Goal: Task Accomplishment & Management: Manage account settings

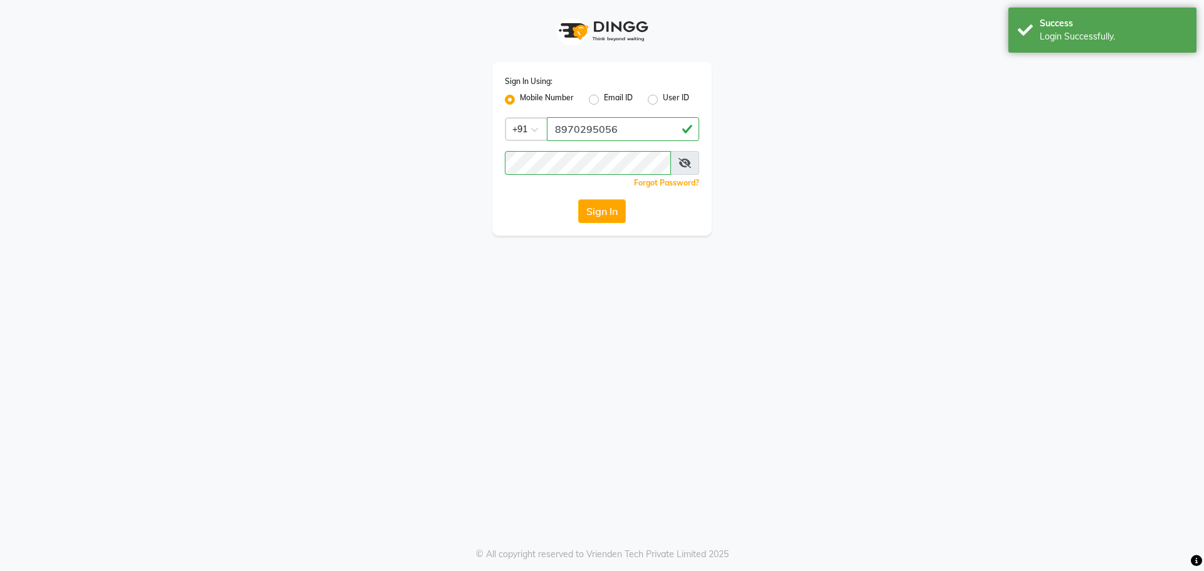
select select "92"
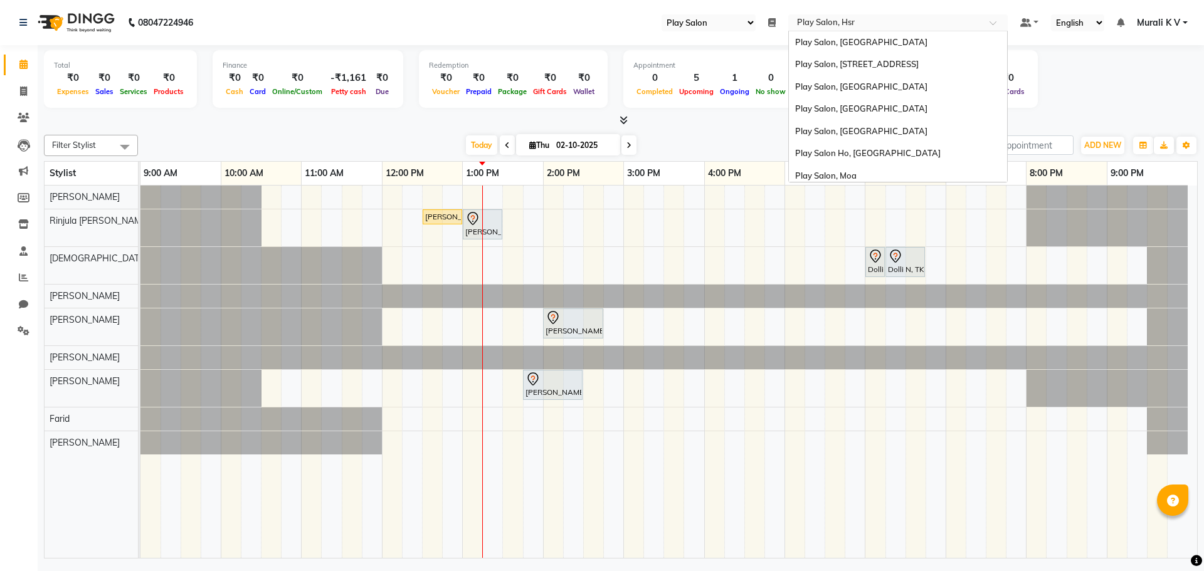
click at [976, 21] on input "text" at bounding box center [886, 24] width 182 height 13
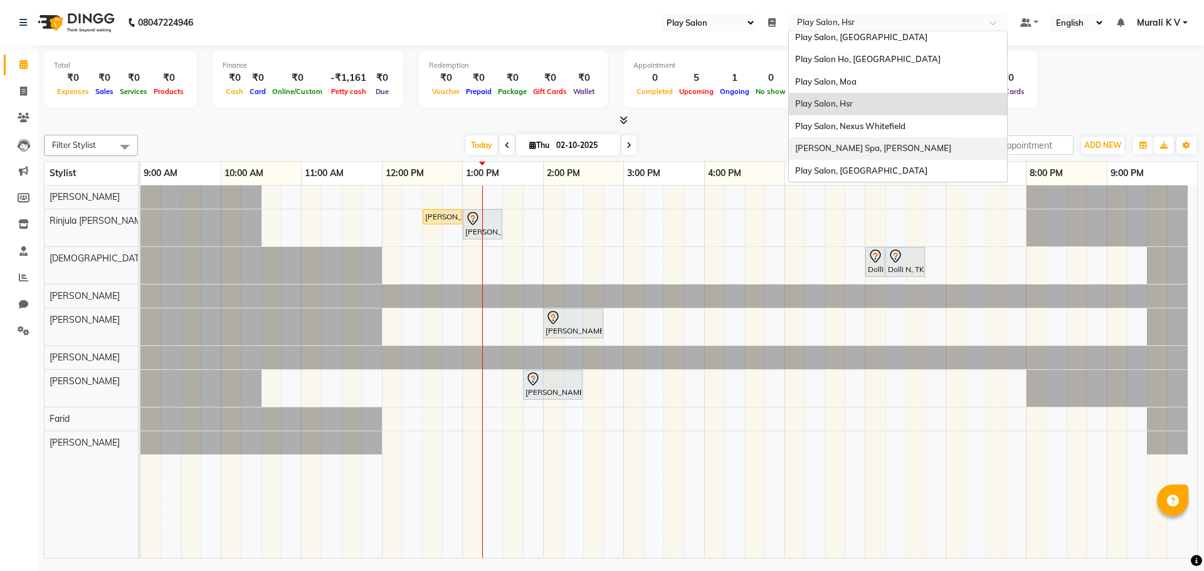
click at [853, 151] on span "[PERSON_NAME] Spa, [PERSON_NAME]" at bounding box center [873, 148] width 156 height 10
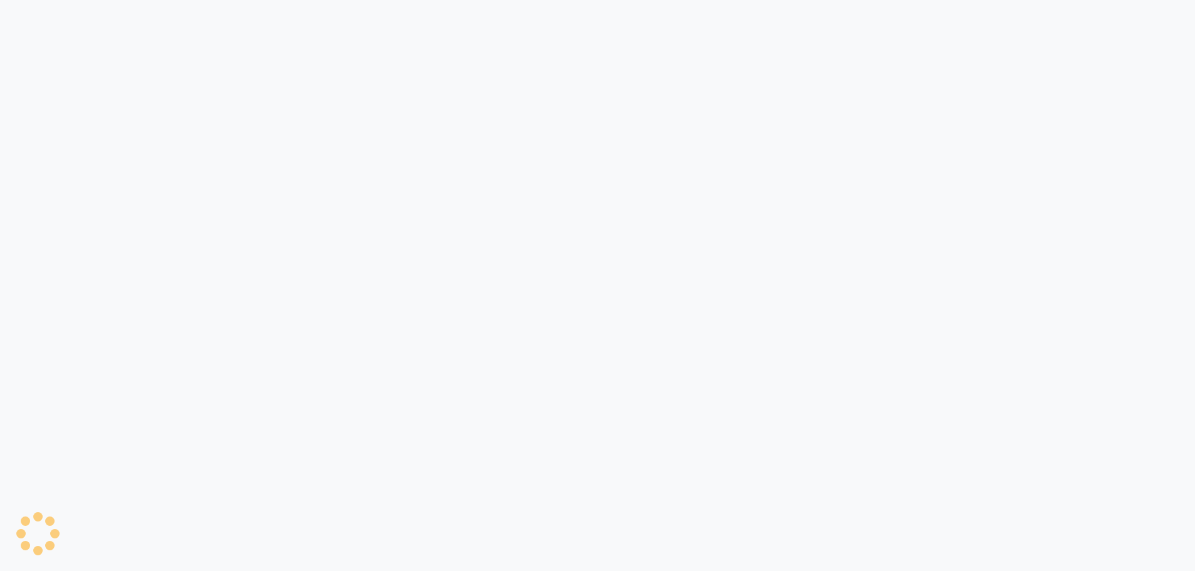
select select "100"
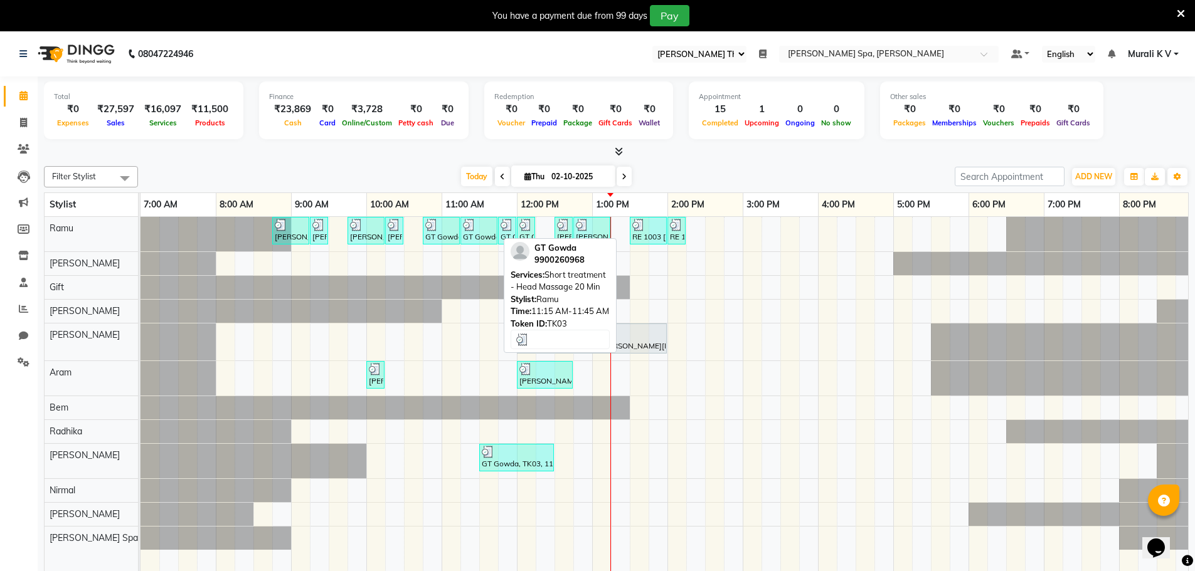
click at [493, 228] on div at bounding box center [479, 225] width 32 height 13
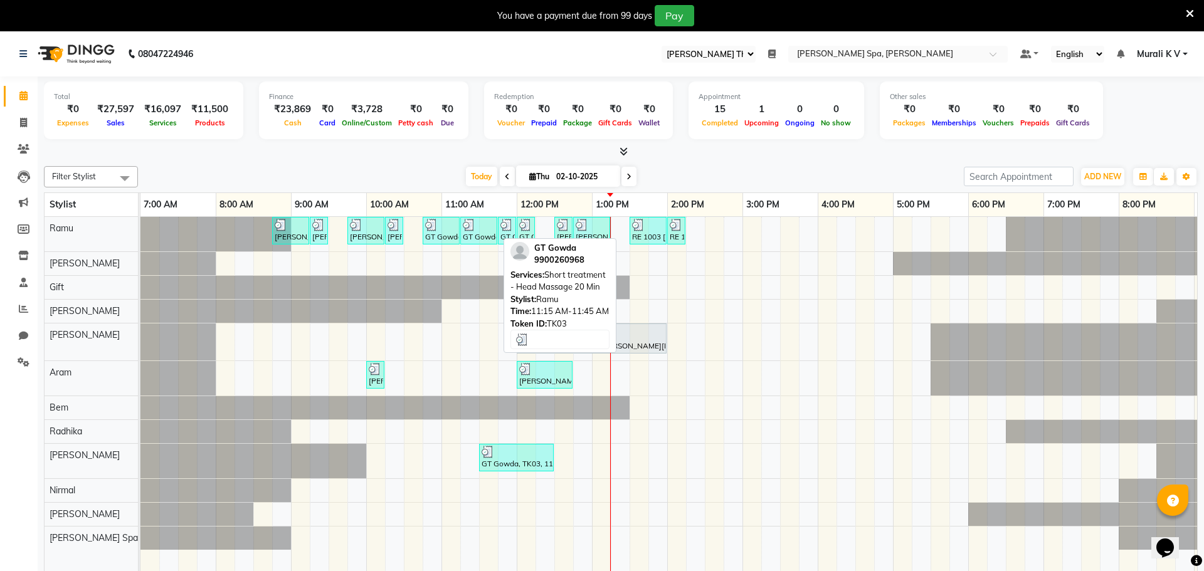
select select "3"
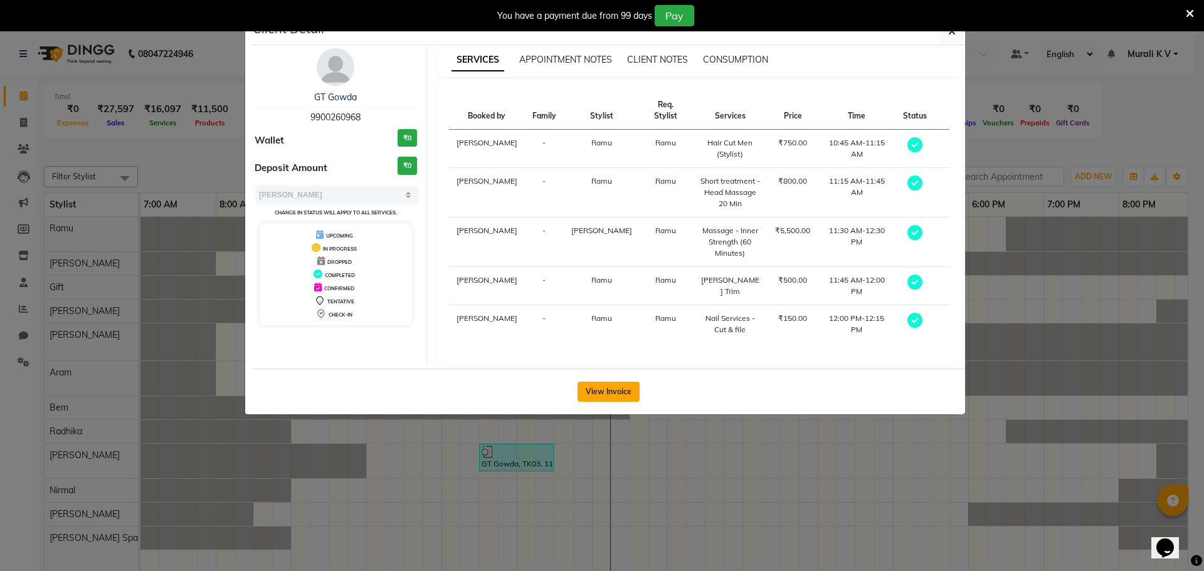
click at [615, 384] on button "View Invoice" at bounding box center [609, 392] width 62 height 20
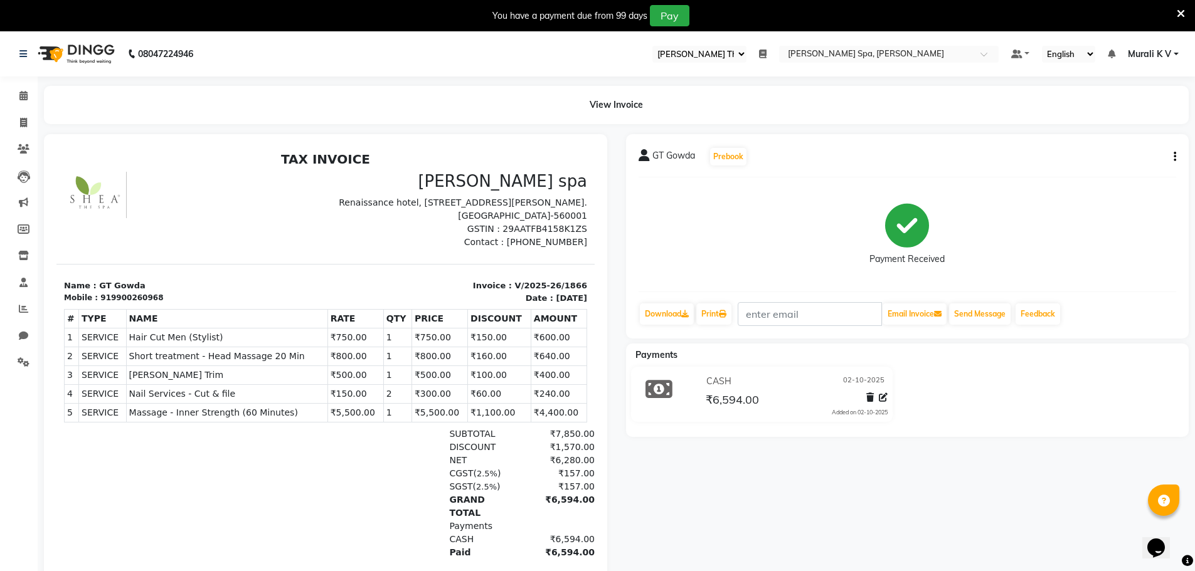
click at [1174, 157] on icon "button" at bounding box center [1174, 157] width 3 height 1
click at [1121, 154] on div "Edit Item Staff" at bounding box center [1112, 157] width 86 height 16
select select
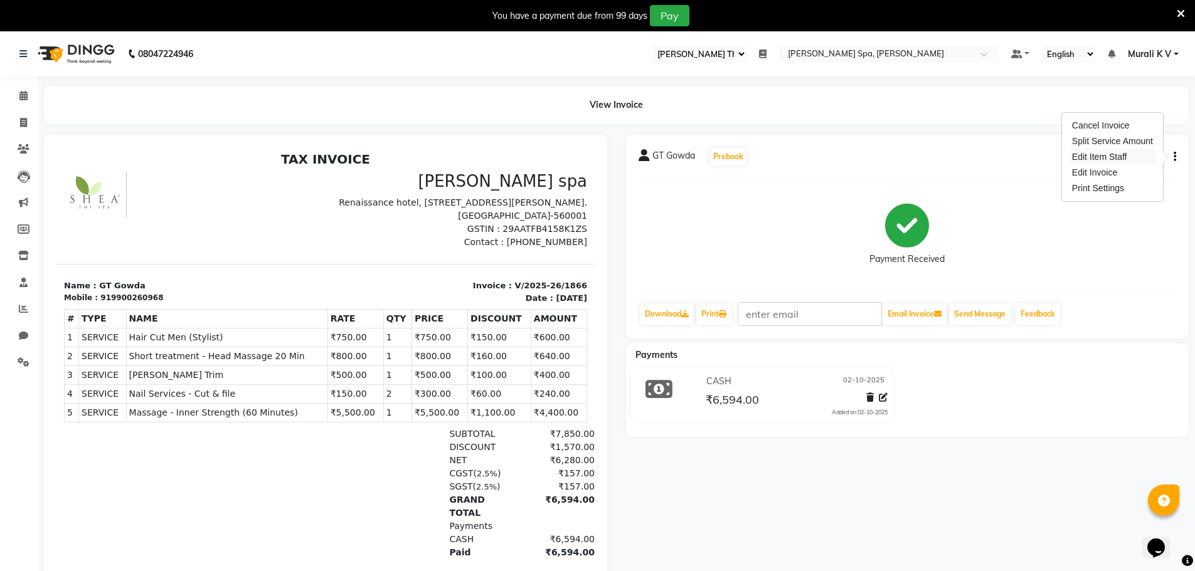
select select
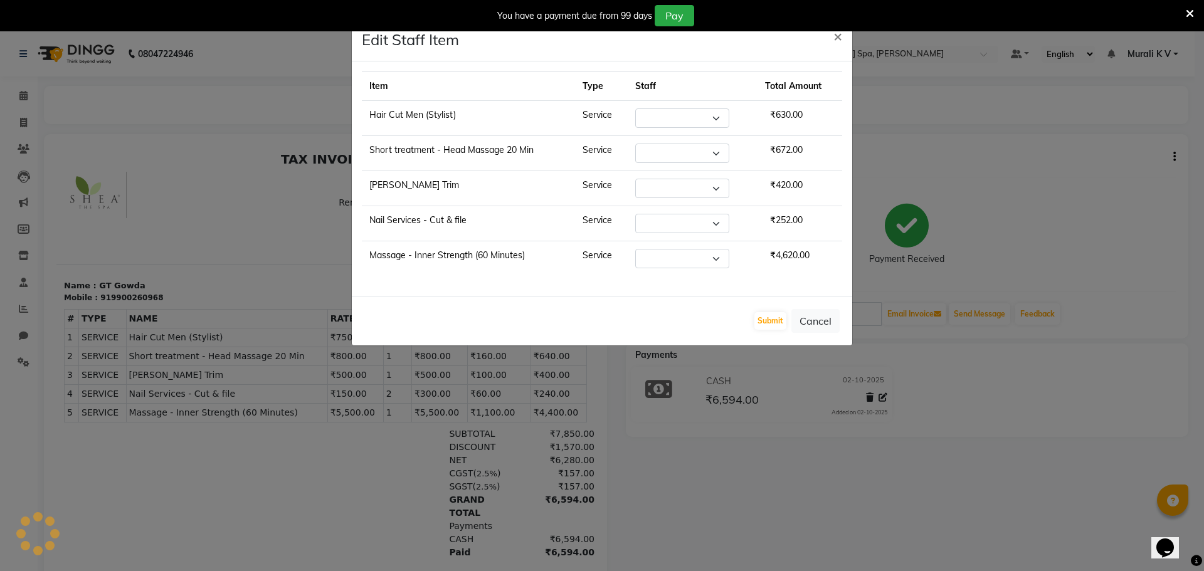
select select "84952"
select select "84964"
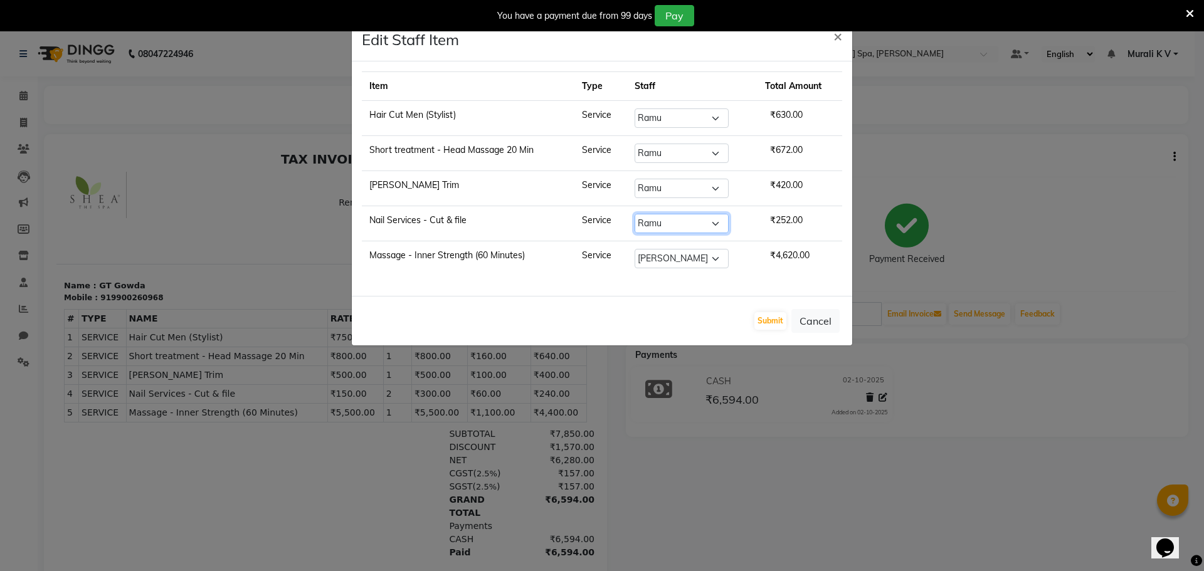
click at [672, 230] on select "Select Amir Amy Aram Bem Gift Lakhinath Nirmal Poornesh Priscilla Radhika Ramu …" at bounding box center [682, 223] width 94 height 19
select select "84964"
click at [635, 214] on select "Select Amir Amy Aram Bem Gift Lakhinath Nirmal Poornesh Priscilla Radhika Ramu …" at bounding box center [682, 223] width 94 height 19
click at [778, 322] on button "Submit" at bounding box center [770, 321] width 32 height 18
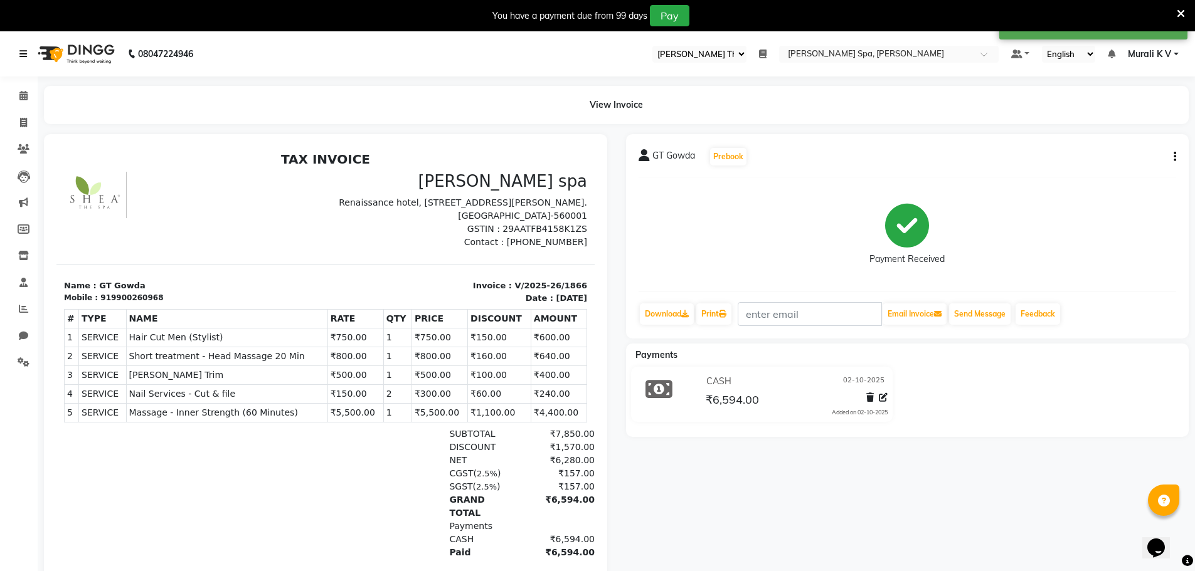
click at [21, 53] on icon at bounding box center [23, 54] width 8 height 9
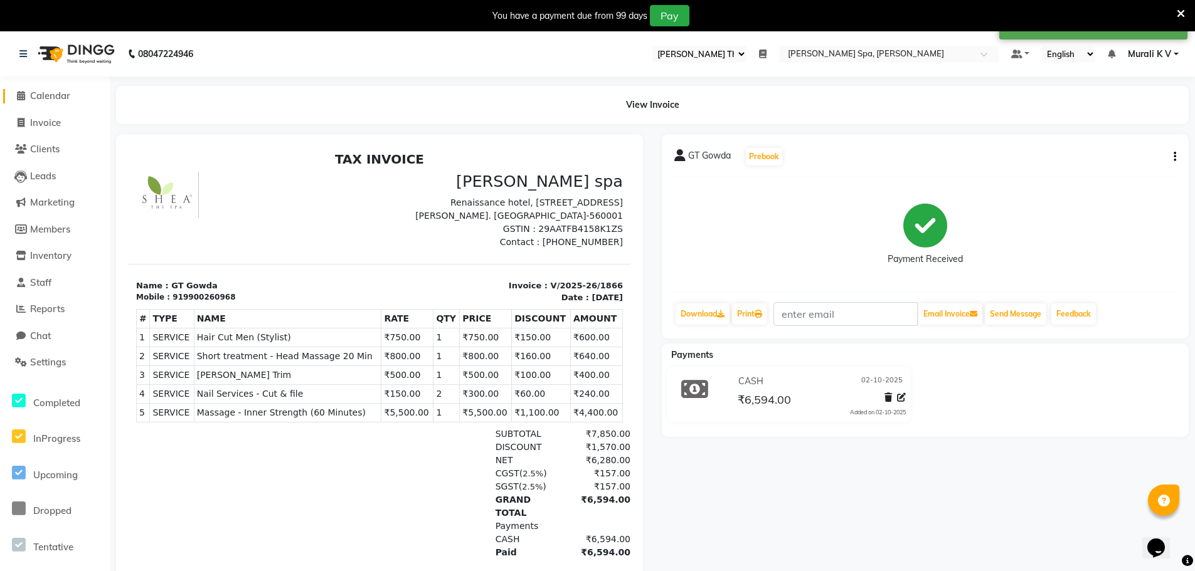
click at [46, 92] on span "Calendar" at bounding box center [50, 96] width 40 height 12
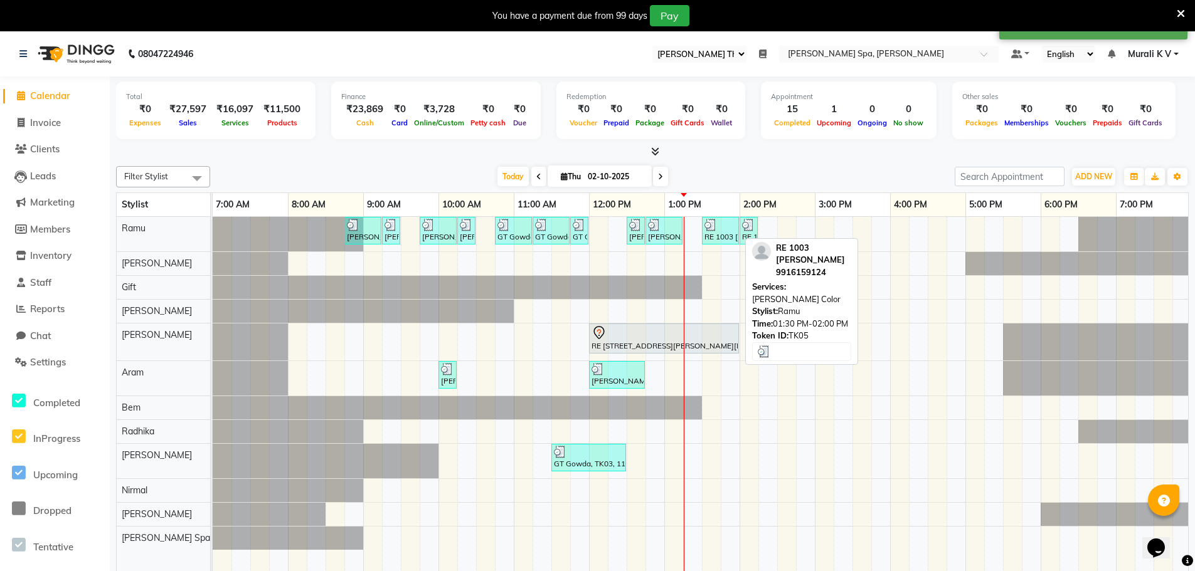
click at [724, 235] on div "RE 1003 Sunil Nayak, TK05, 01:30 PM-02:00 PM, Barbar - Beard Color" at bounding box center [720, 231] width 34 height 24
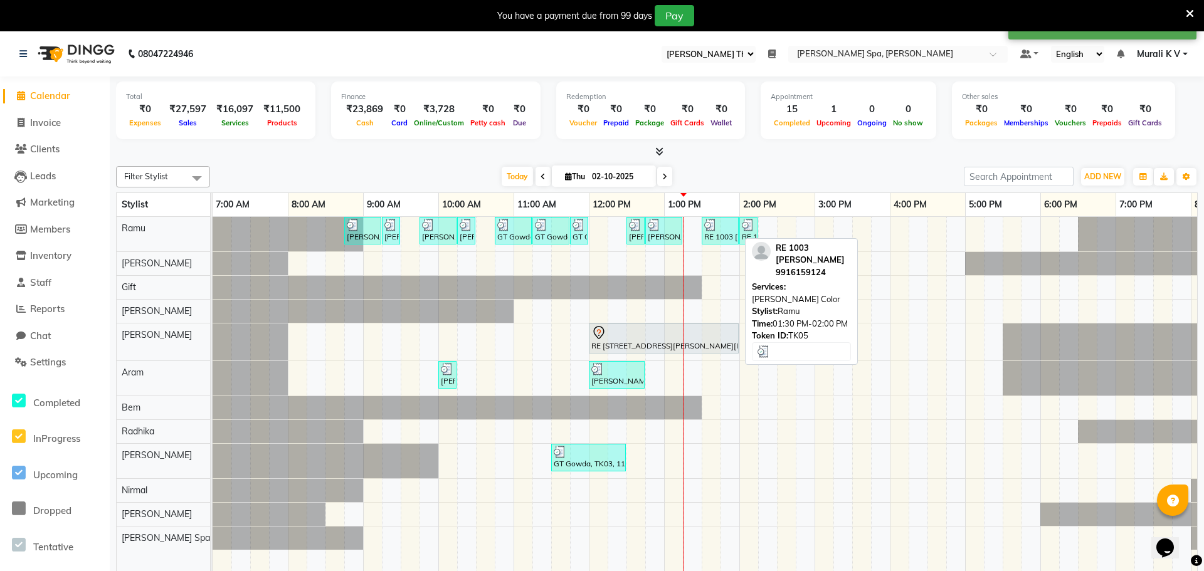
select select "3"
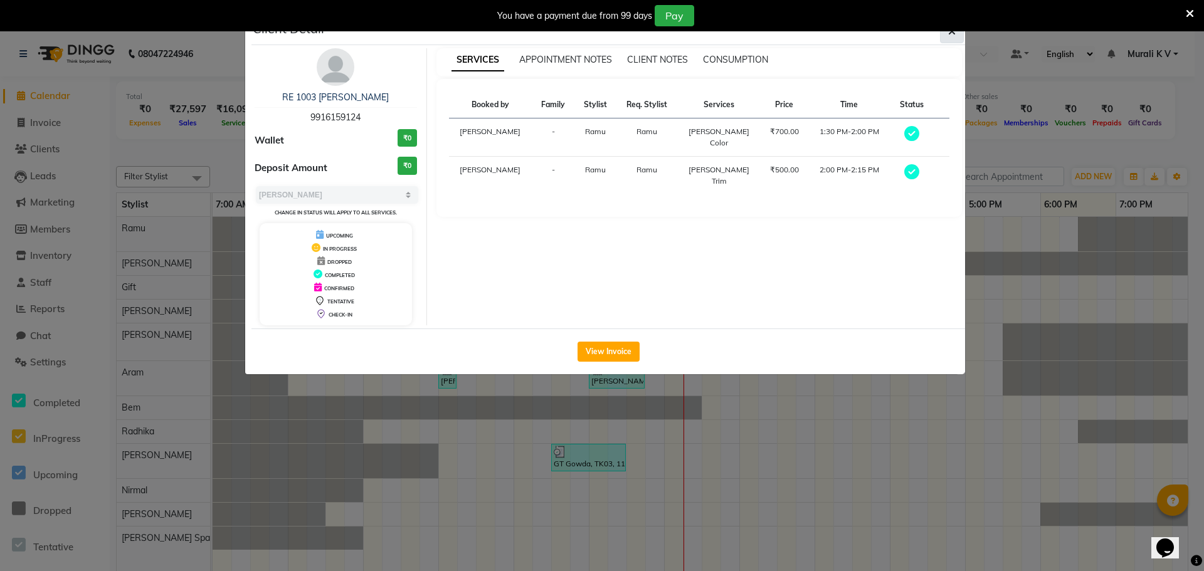
click at [956, 33] on button "button" at bounding box center [952, 31] width 24 height 24
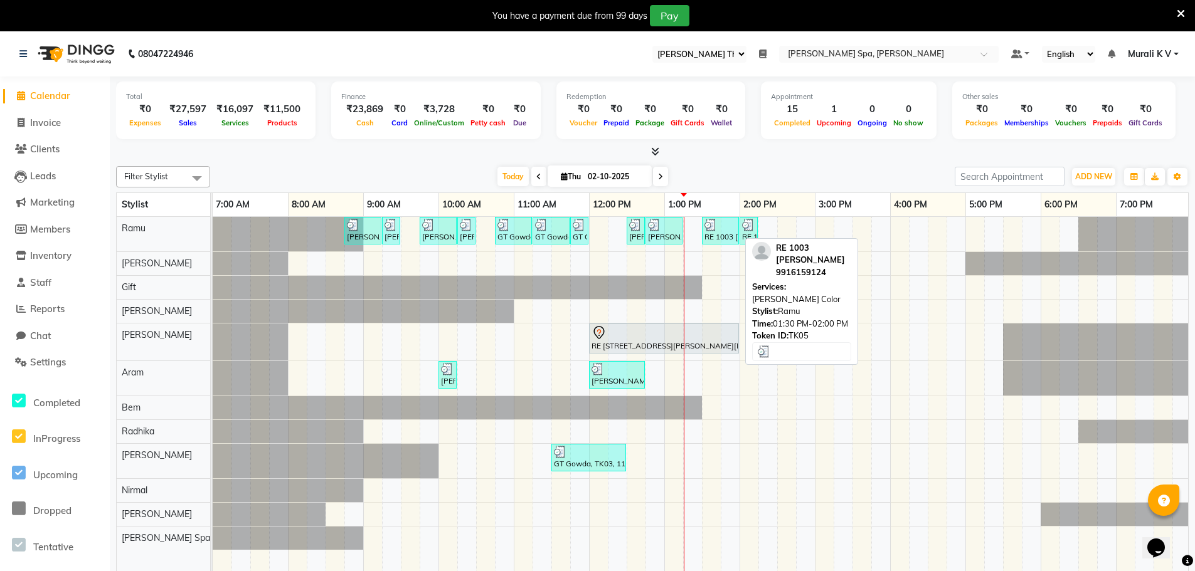
click at [732, 230] on div at bounding box center [720, 225] width 32 height 13
select select "3"
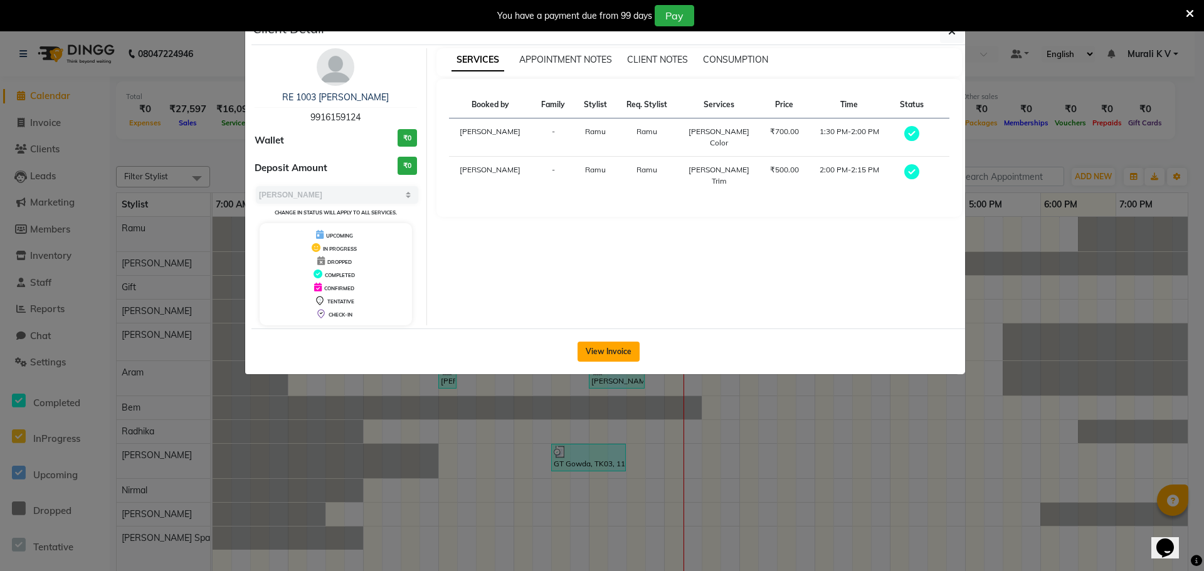
click at [618, 352] on button "View Invoice" at bounding box center [609, 352] width 62 height 20
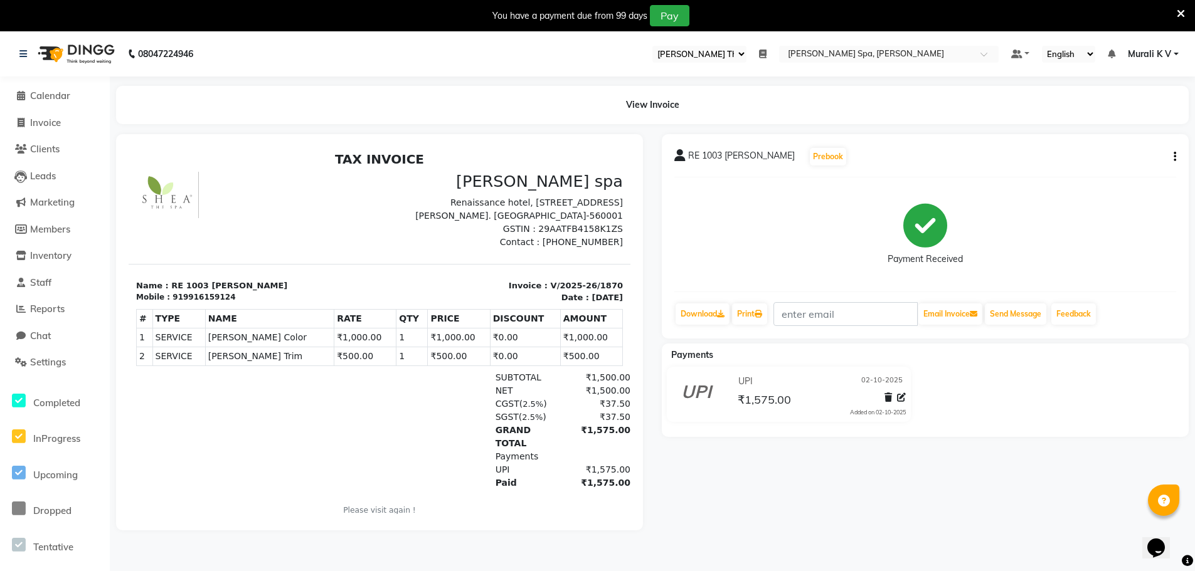
click at [1175, 157] on icon "button" at bounding box center [1174, 157] width 3 height 1
click at [1120, 174] on div "Edit Invoice" at bounding box center [1112, 173] width 86 height 16
select select "service"
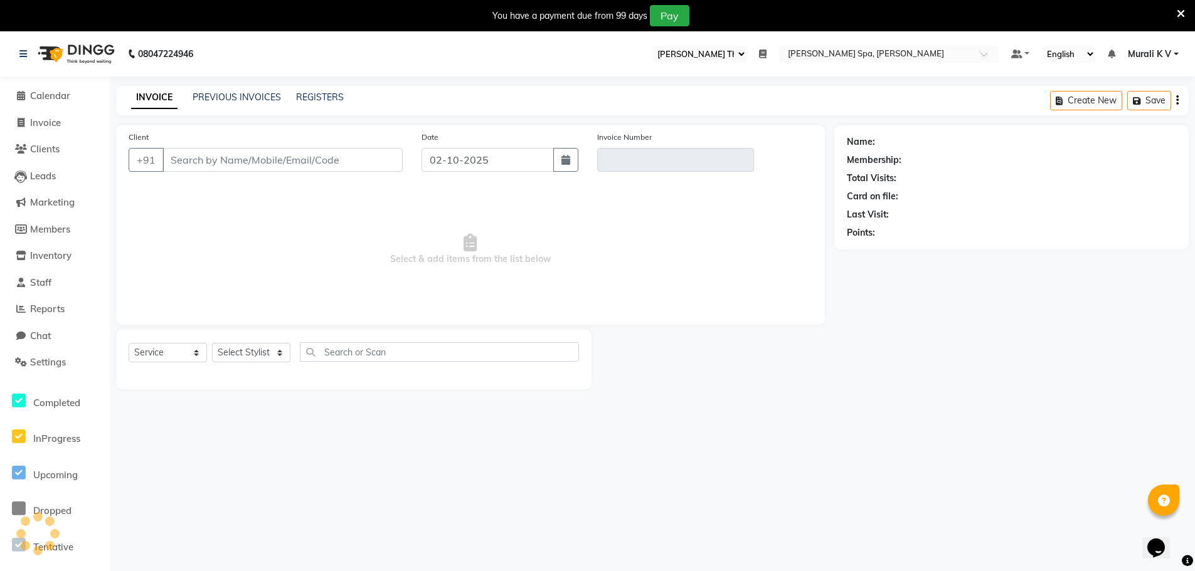
scroll to position [31, 0]
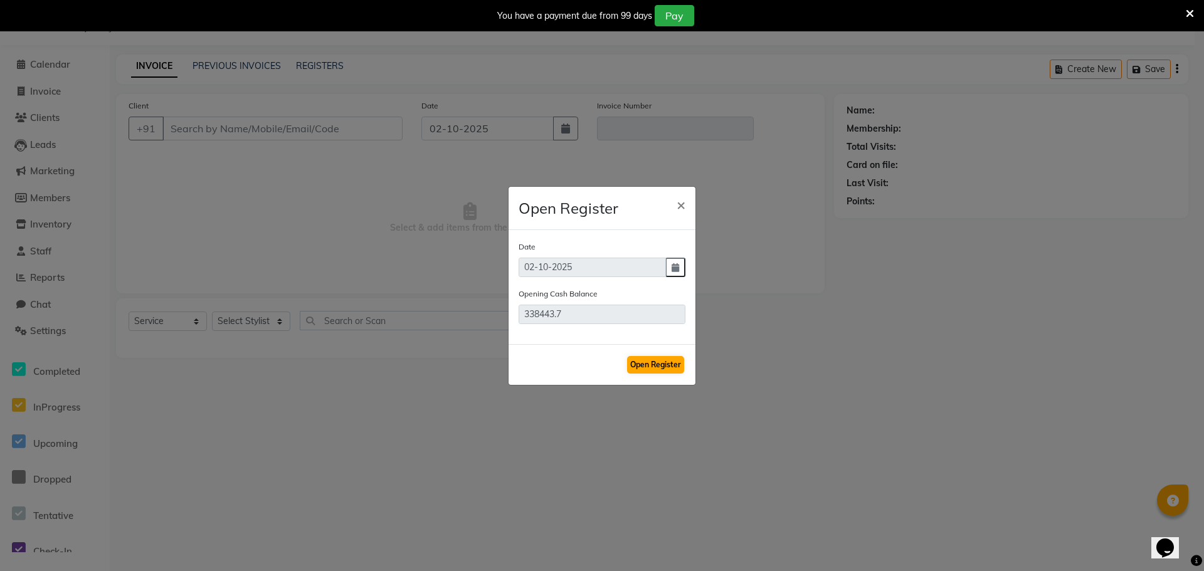
type input "9916159124"
type input "V/2025-26/1870"
click at [650, 364] on button "Open Register" at bounding box center [655, 365] width 57 height 18
select select "select"
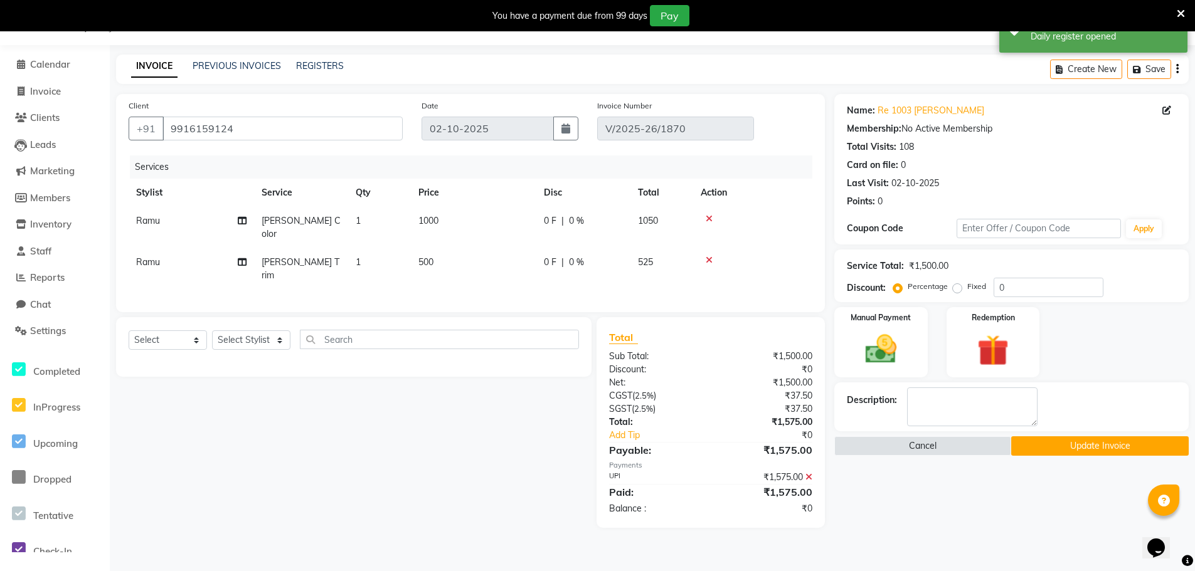
click at [810, 482] on icon at bounding box center [808, 477] width 7 height 9
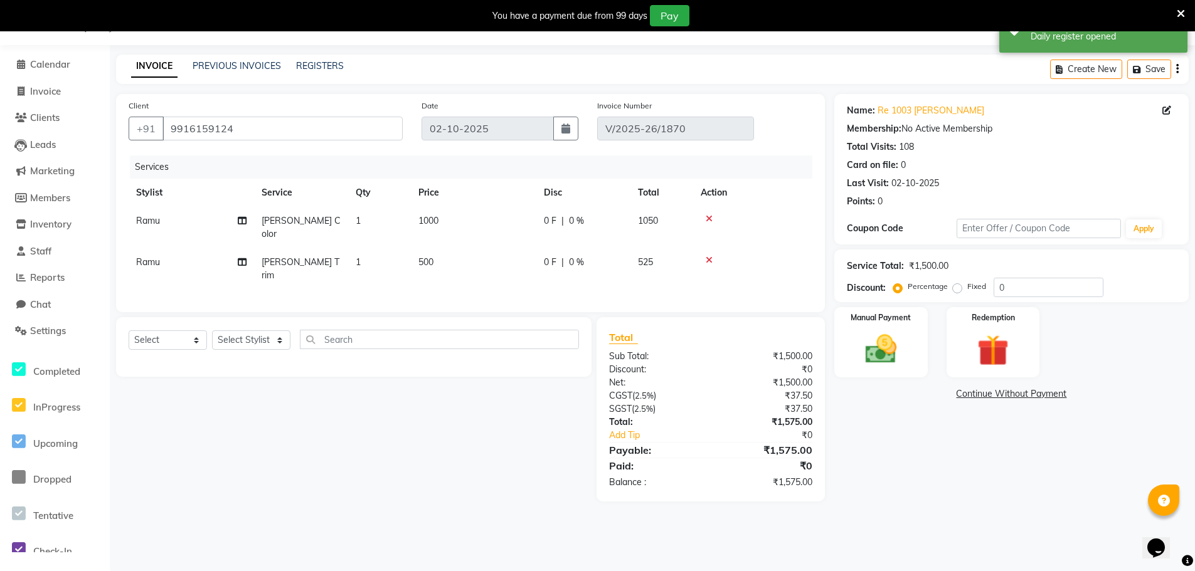
click at [421, 218] on span "1000" at bounding box center [428, 220] width 20 height 11
select select "84952"
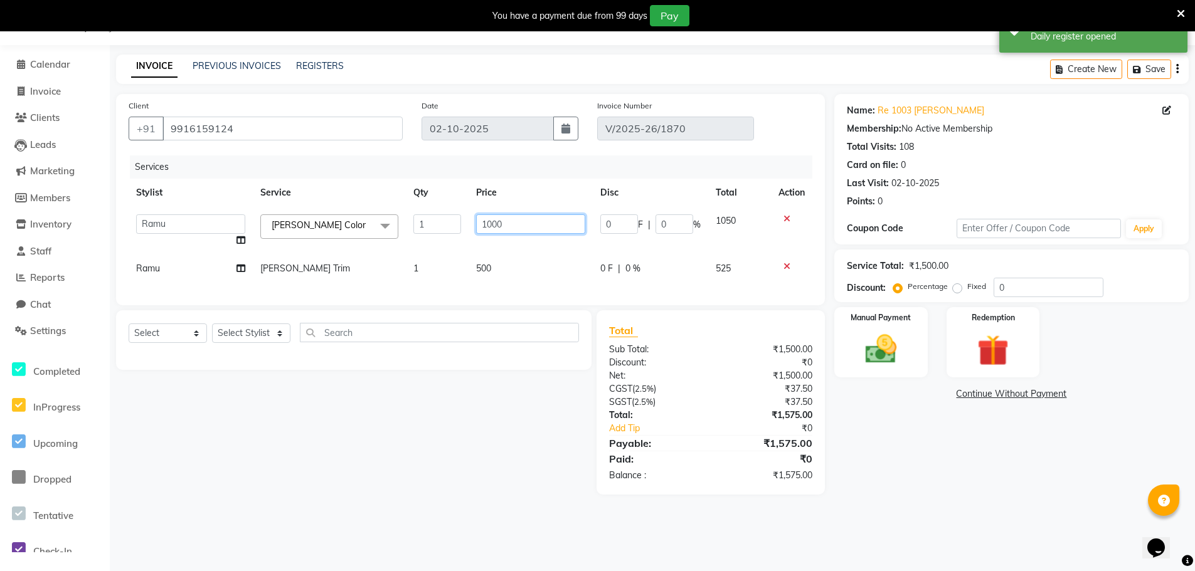
click at [495, 221] on input "1000" at bounding box center [531, 223] width 110 height 19
type input "500"
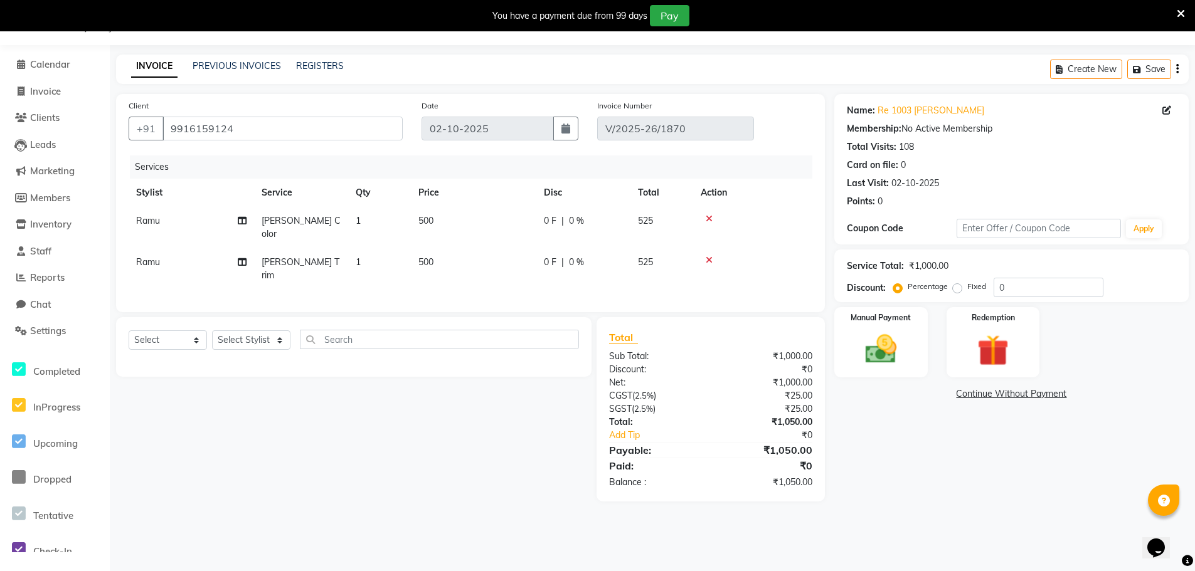
click at [517, 243] on td "500" at bounding box center [473, 227] width 125 height 41
select select "84952"
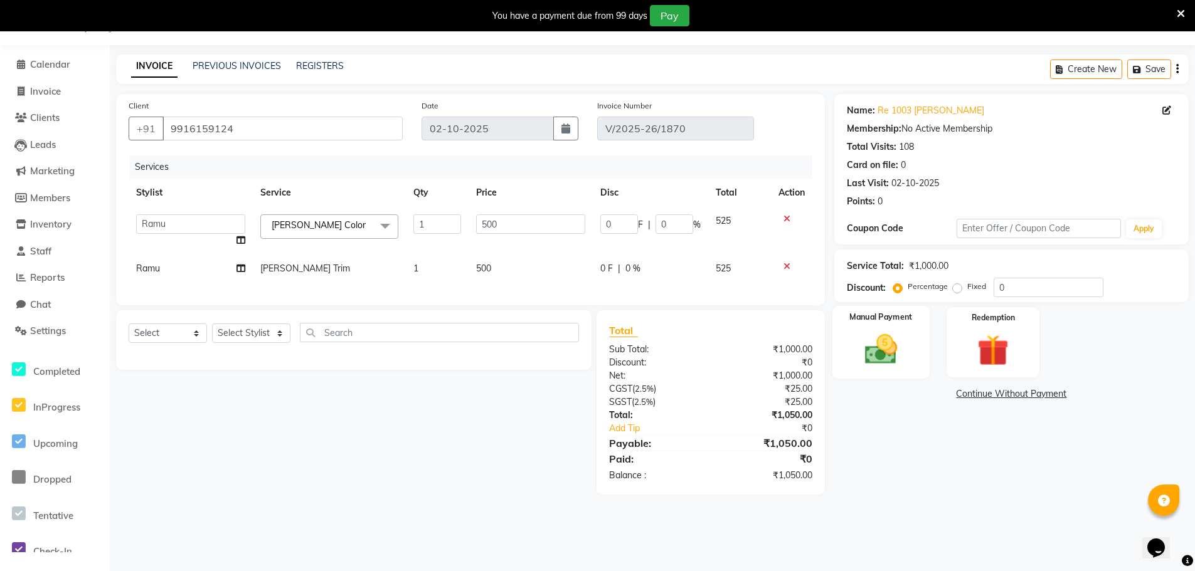
click at [884, 335] on img at bounding box center [880, 349] width 53 height 38
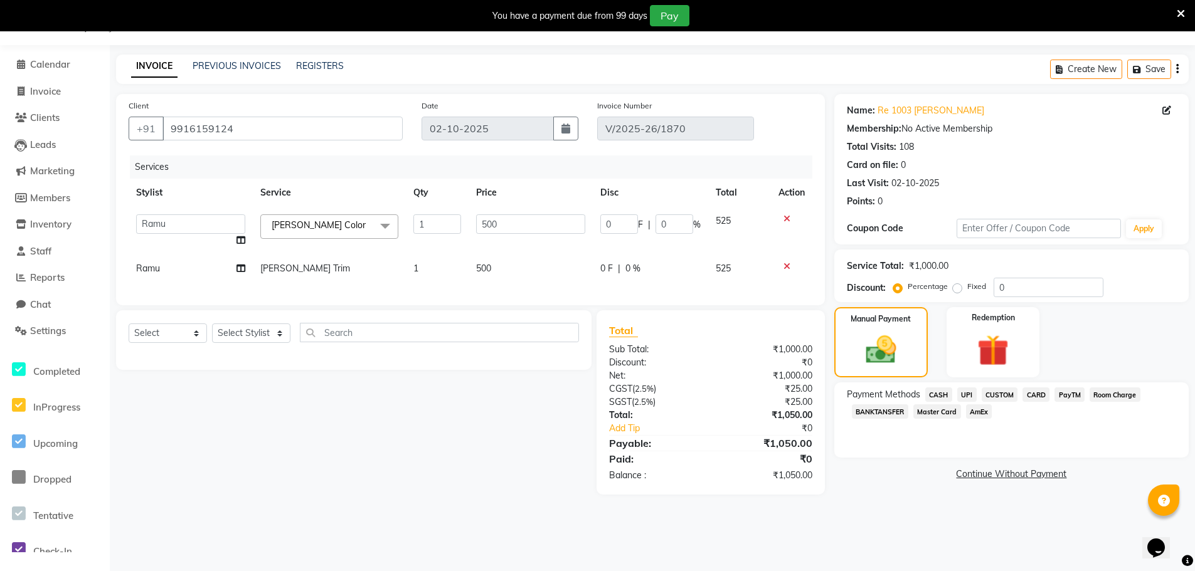
click at [968, 394] on span "UPI" at bounding box center [966, 395] width 19 height 14
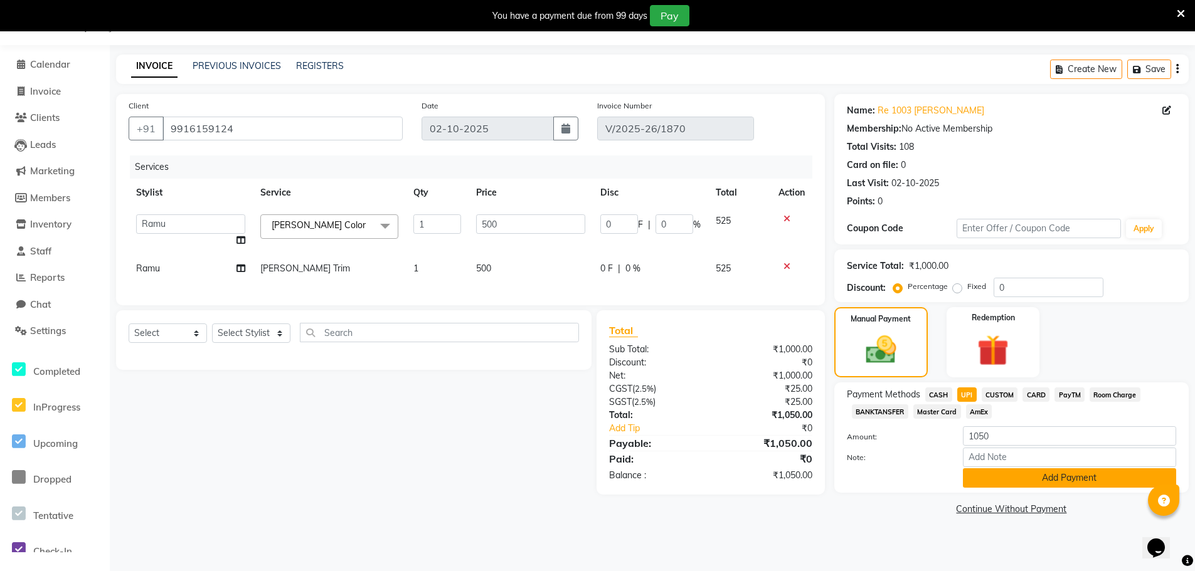
click at [980, 480] on button "Add Payment" at bounding box center [1069, 477] width 213 height 19
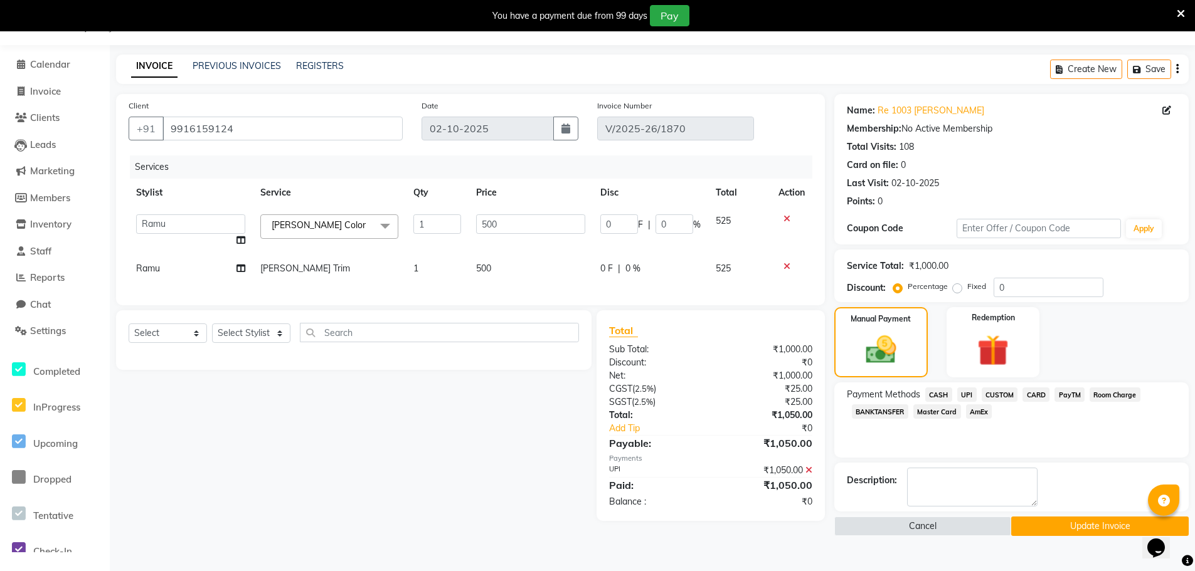
click at [1054, 527] on button "Update Invoice" at bounding box center [1099, 526] width 177 height 19
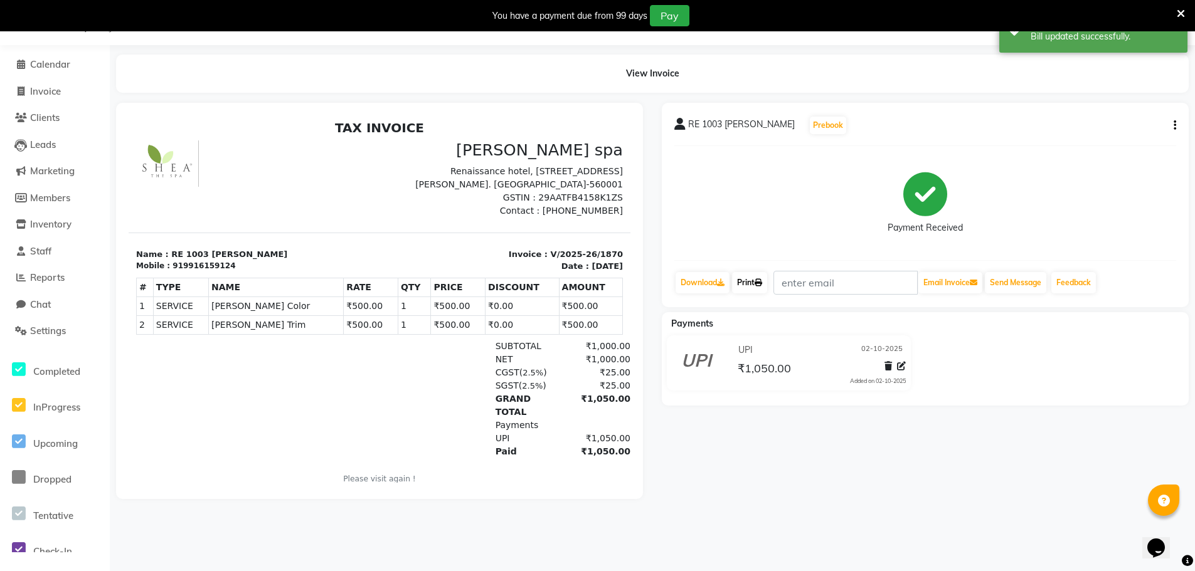
click at [748, 282] on link "Print" at bounding box center [749, 282] width 35 height 21
click at [61, 64] on span "Calendar" at bounding box center [50, 64] width 40 height 12
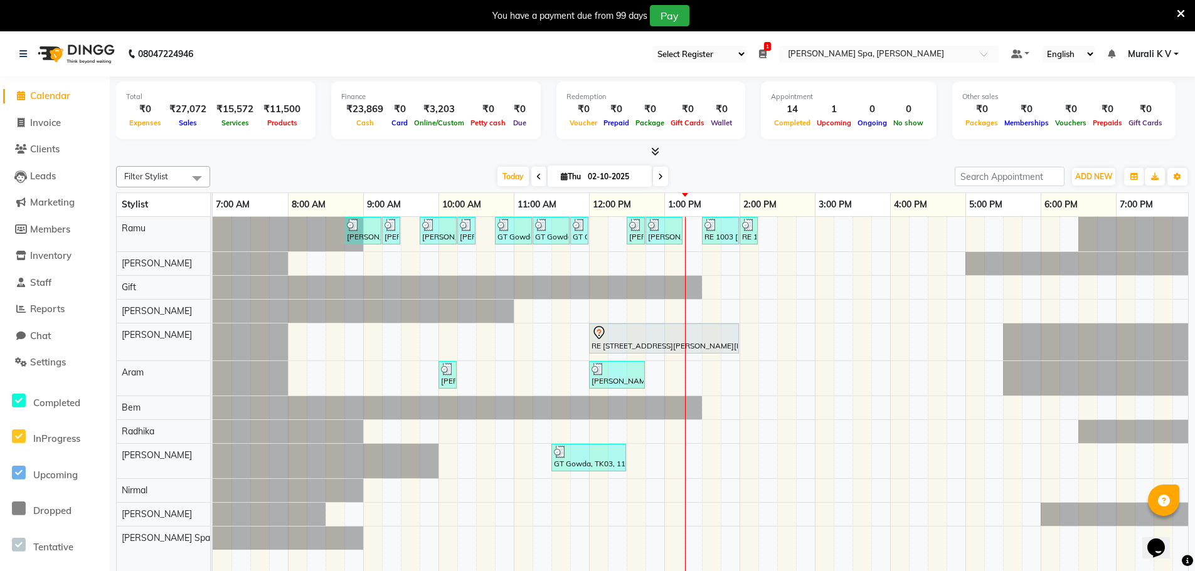
click at [763, 48] on li "1 Daily Open Registers 02-10-2025 Close Opening Balance ₹3,14,574.70 Closing Ba…" at bounding box center [763, 54] width 8 height 13
click at [763, 55] on icon at bounding box center [763, 54] width 8 height 9
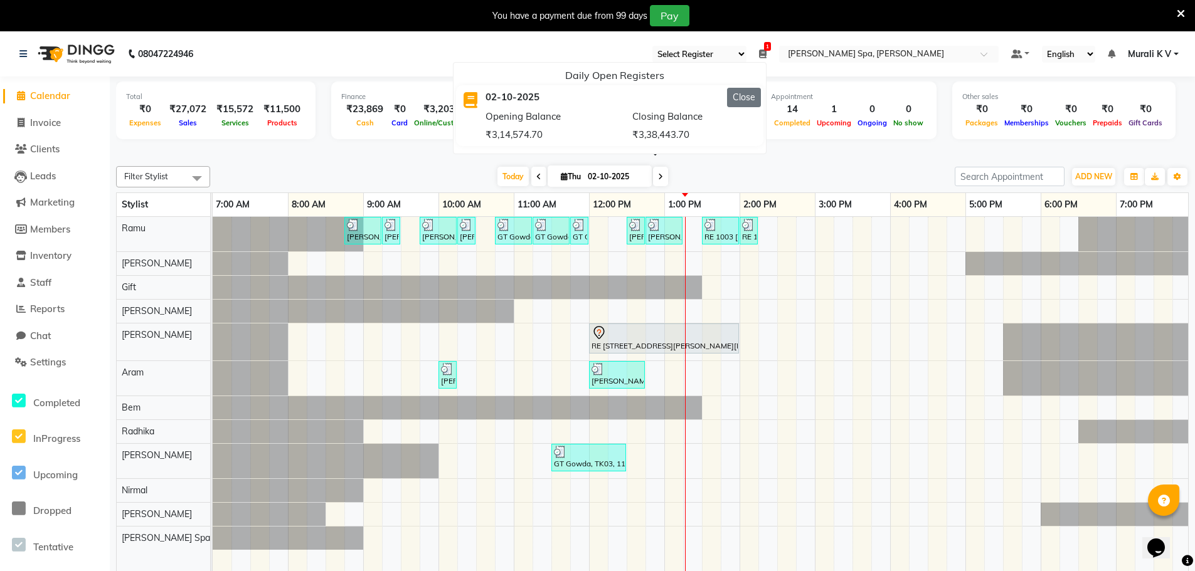
click at [743, 97] on button "Close" at bounding box center [744, 97] width 34 height 19
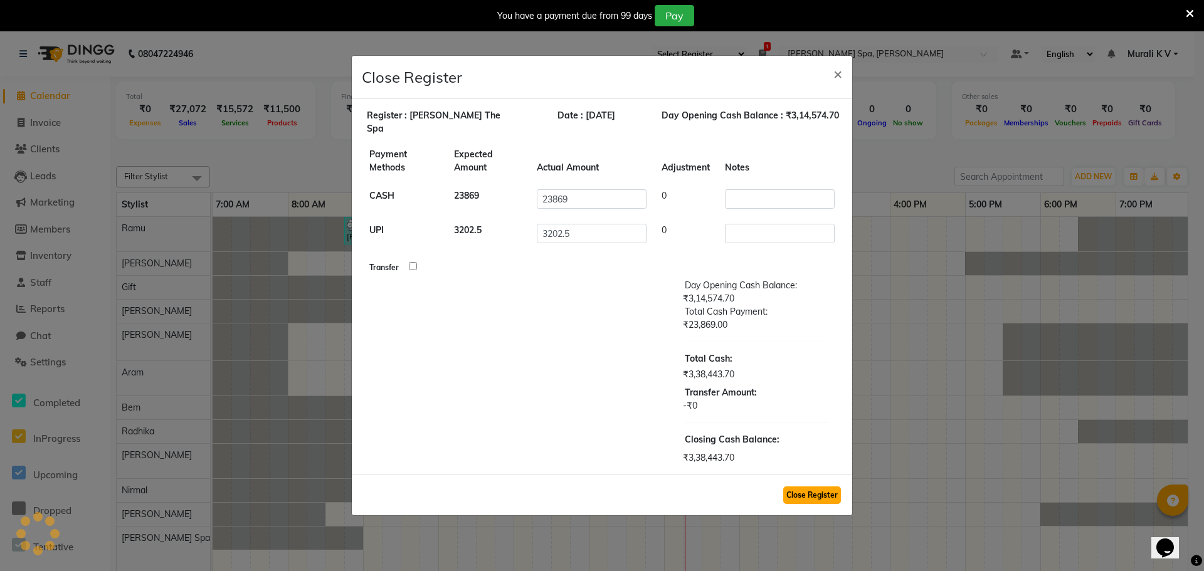
click at [828, 491] on button "Close Register" at bounding box center [812, 496] width 58 height 18
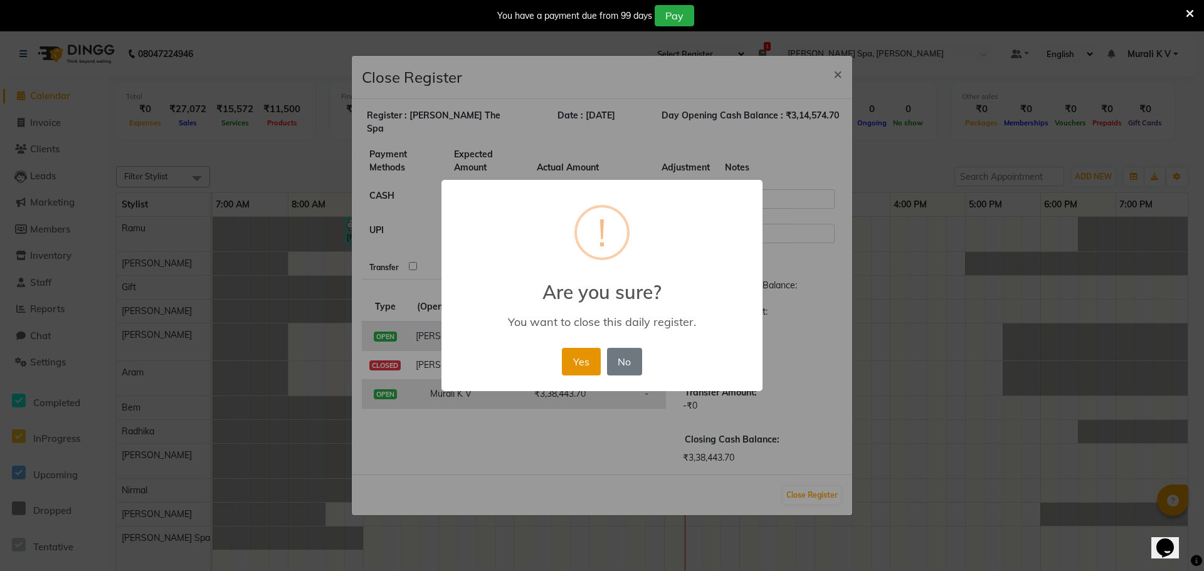
click at [585, 369] on button "Yes" at bounding box center [581, 362] width 38 height 28
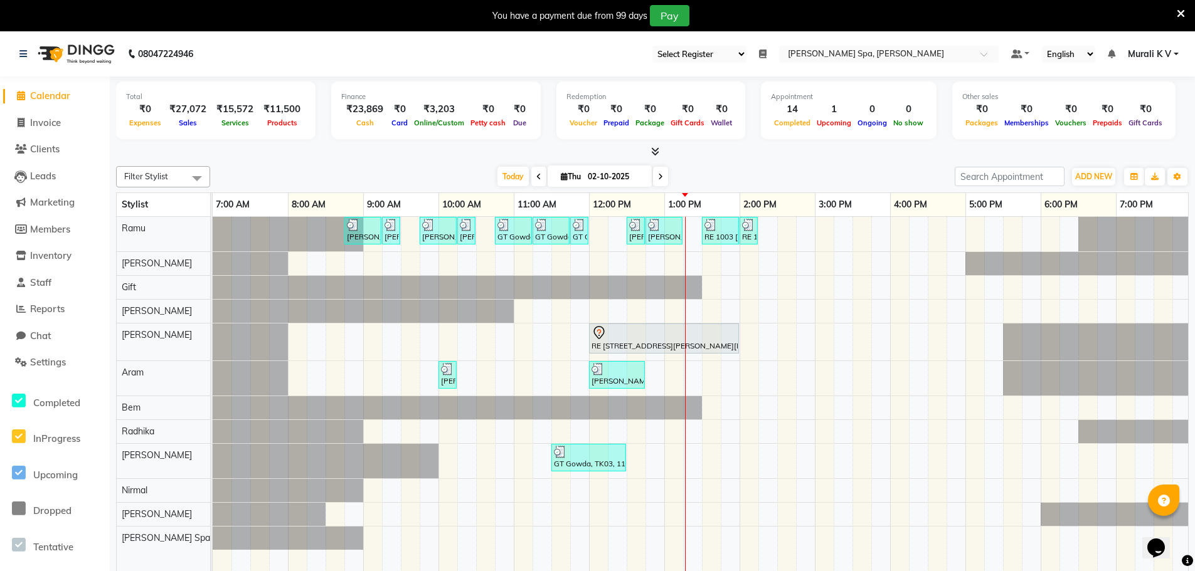
click at [1141, 55] on span "Murali K V" at bounding box center [1149, 54] width 43 height 13
click at [1118, 121] on link "Sign out" at bounding box center [1114, 117] width 115 height 19
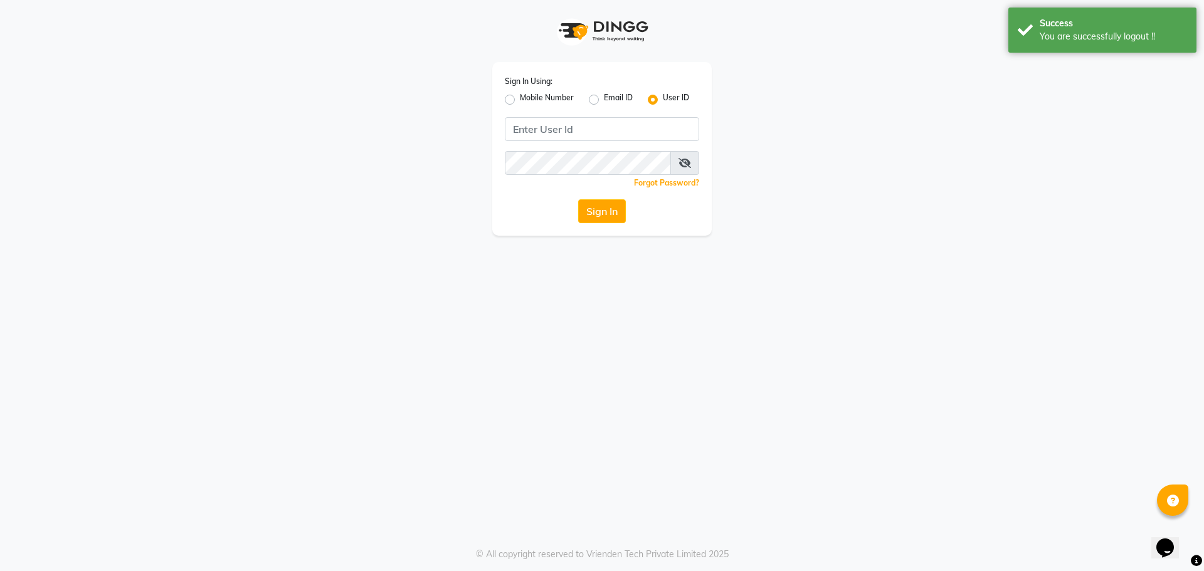
click at [515, 100] on div "Mobile Number" at bounding box center [539, 99] width 69 height 15
click at [520, 100] on label "Mobile Number" at bounding box center [547, 99] width 54 height 15
click at [520, 100] on input "Mobile Number" at bounding box center [524, 96] width 8 height 8
radio input "true"
radio input "false"
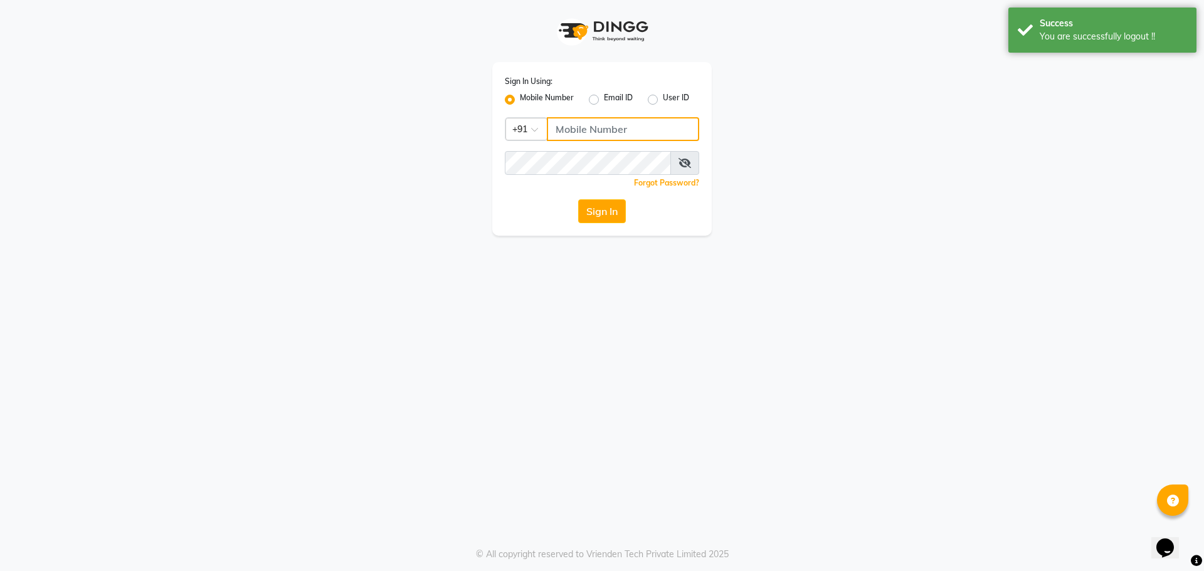
click at [578, 125] on input "Username" at bounding box center [623, 129] width 152 height 24
type input "9980493624"
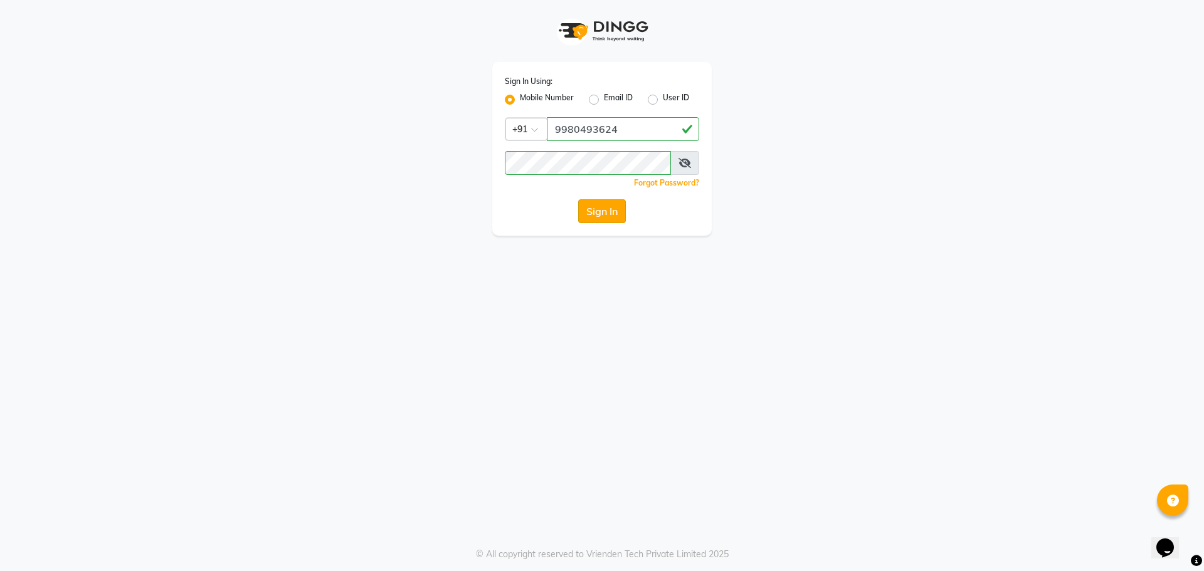
click at [593, 218] on button "Sign In" at bounding box center [602, 211] width 48 height 24
